Goal: Entertainment & Leisure: Consume media (video, audio)

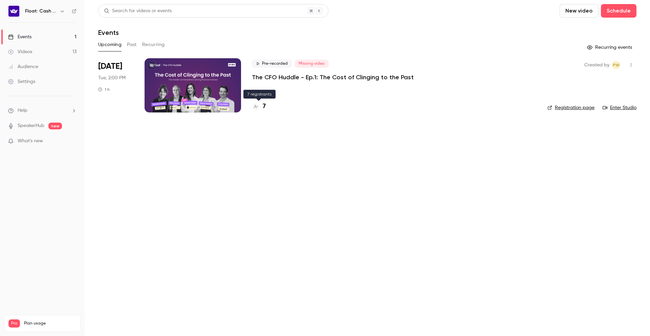
click at [263, 107] on h4 "7" at bounding box center [264, 106] width 3 height 9
click at [132, 44] on button "Past" at bounding box center [132, 44] width 10 height 11
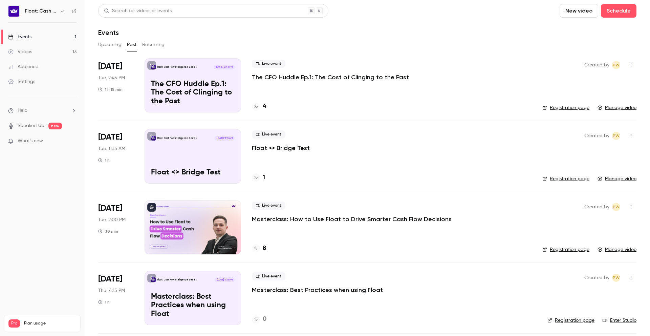
click at [116, 46] on button "Upcoming" at bounding box center [109, 44] width 23 height 11
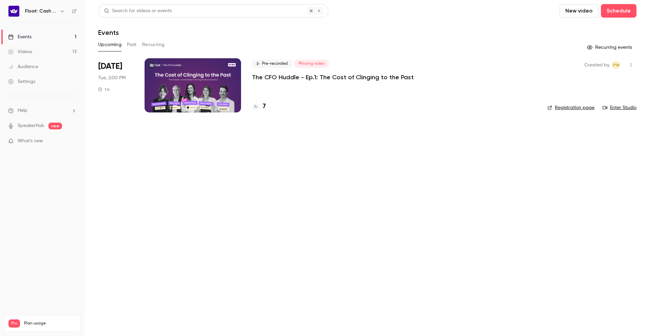
click at [129, 47] on button "Past" at bounding box center [132, 44] width 10 height 11
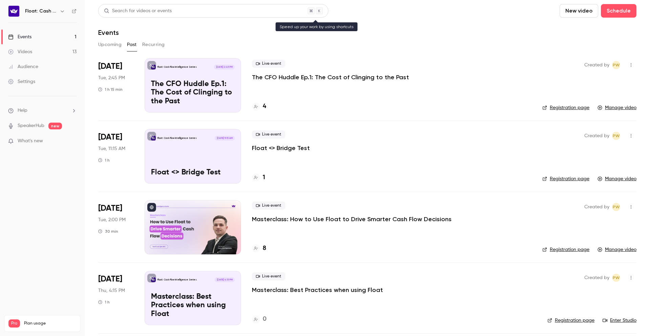
click at [141, 10] on div "Search for videos or events" at bounding box center [138, 10] width 68 height 7
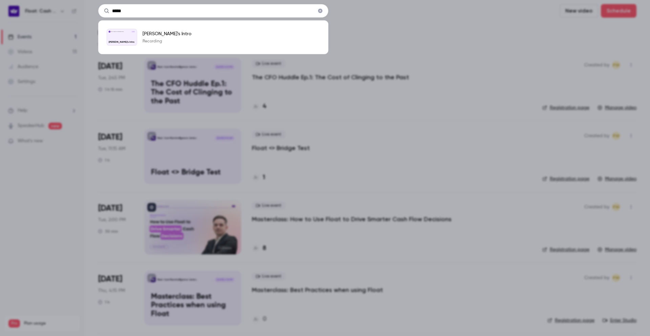
type input "*****"
click at [318, 12] on icon "Clear" at bounding box center [319, 10] width 5 height 5
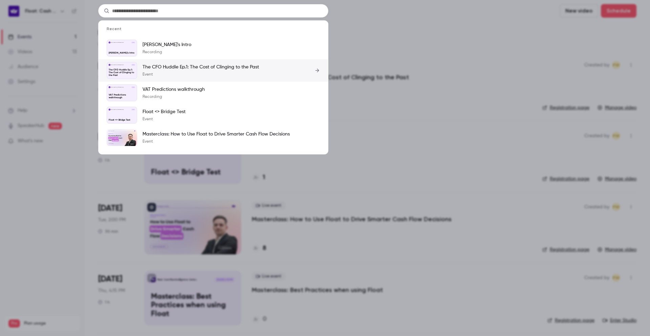
click at [257, 66] on p "The CFO Huddle Ep.1: The Cost of Clinging to the Past" at bounding box center [200, 67] width 116 height 7
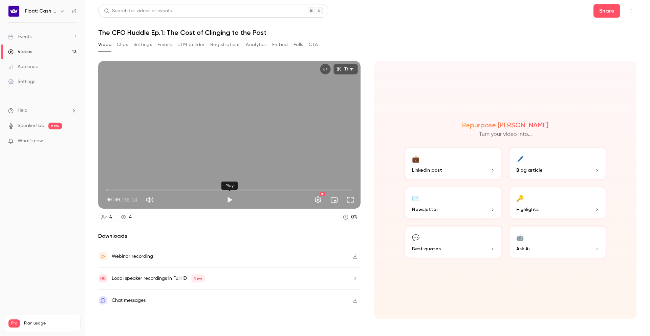
click at [228, 200] on button "Play" at bounding box center [230, 200] width 14 height 14
click at [285, 135] on div "Trim 00:13 00:13 / 58:24 HD" at bounding box center [229, 135] width 262 height 148
click at [112, 189] on span "01:17" at bounding box center [229, 189] width 246 height 11
click at [114, 189] on span "01:50" at bounding box center [114, 190] width 2 height 2
click at [130, 167] on div "Trim 01:50 01:50 / 58:24 HD" at bounding box center [229, 135] width 262 height 148
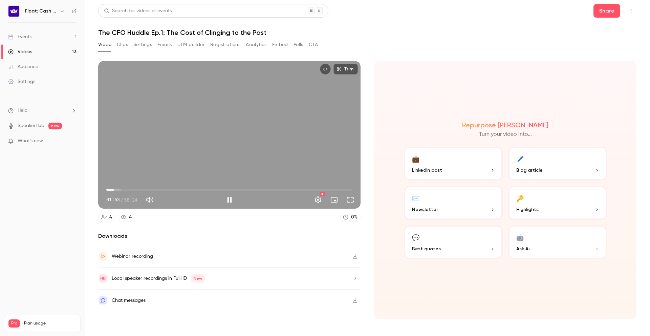
click at [122, 190] on span "01:53" at bounding box center [229, 189] width 246 height 11
click at [243, 156] on div "Trim 04:59 04:59 / 58:24 HD" at bounding box center [229, 135] width 262 height 148
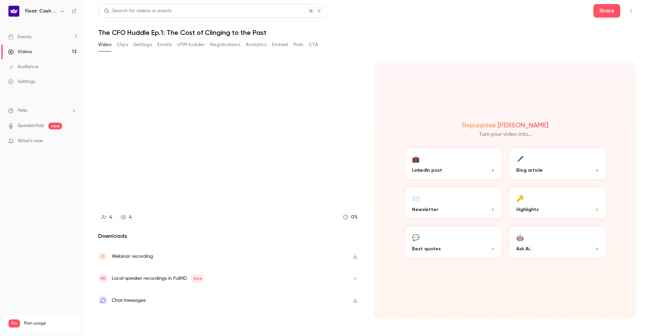
type input "******"
